Goal: Information Seeking & Learning: Learn about a topic

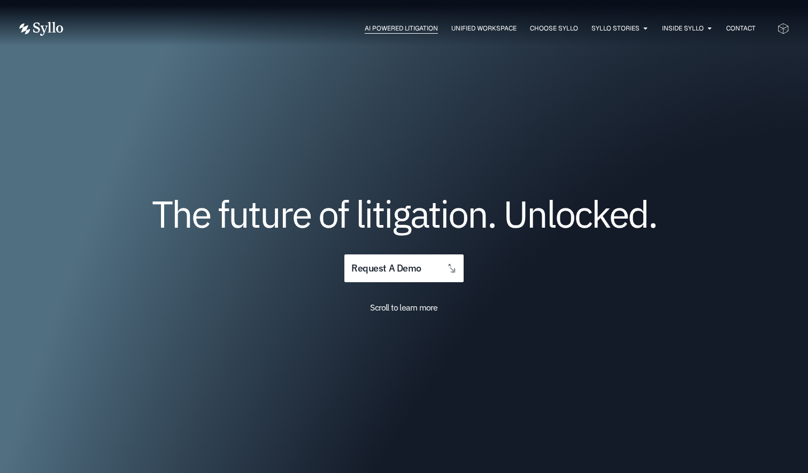
click at [391, 30] on span "AI Powered Litigation" at bounding box center [401, 29] width 73 height 10
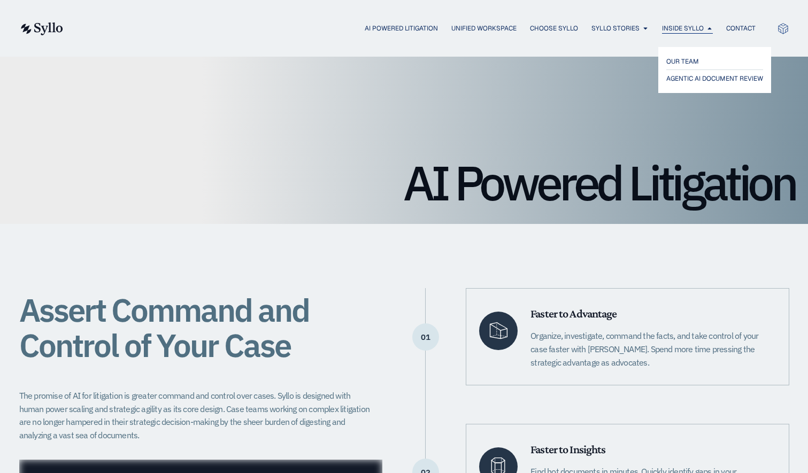
click at [673, 27] on span "Inside Syllo" at bounding box center [683, 29] width 42 height 10
click at [680, 80] on span "AGENTIC AI DOCUMENT REVIEW" at bounding box center [718, 78] width 102 height 13
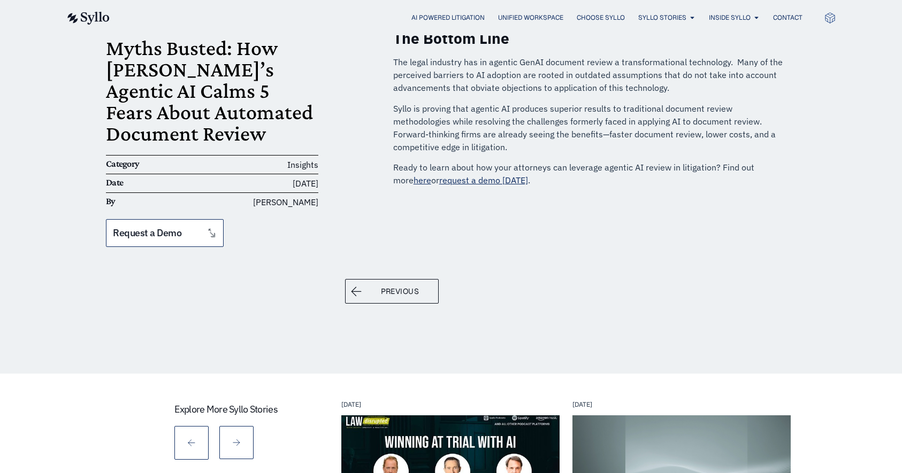
scroll to position [1553, 0]
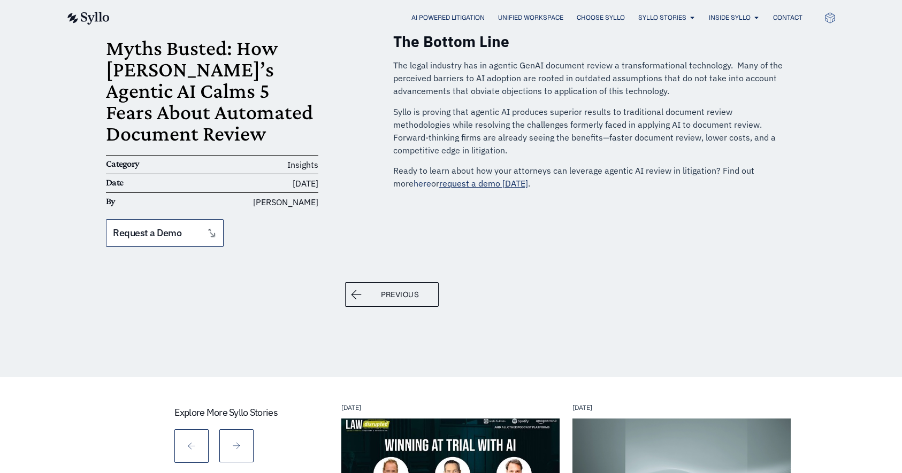
click at [431, 178] on link "here" at bounding box center [423, 183] width 18 height 11
